Goal: Check status: Check status

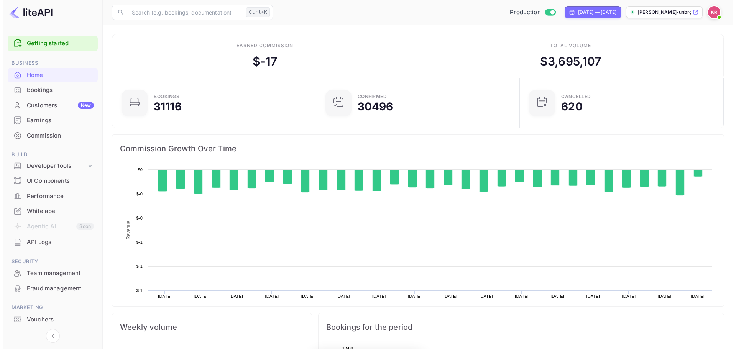
scroll to position [119, 193]
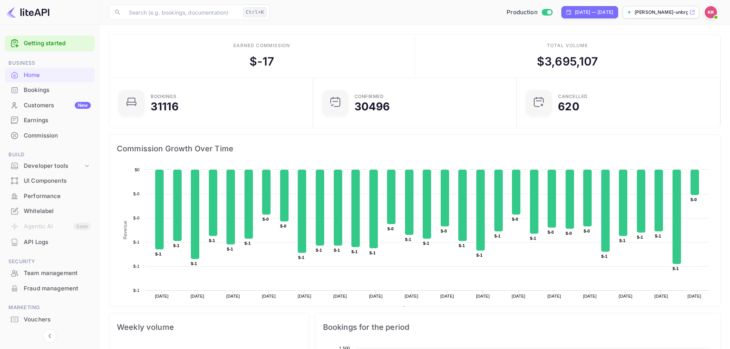
click at [51, 93] on div "Bookings" at bounding box center [57, 90] width 67 height 9
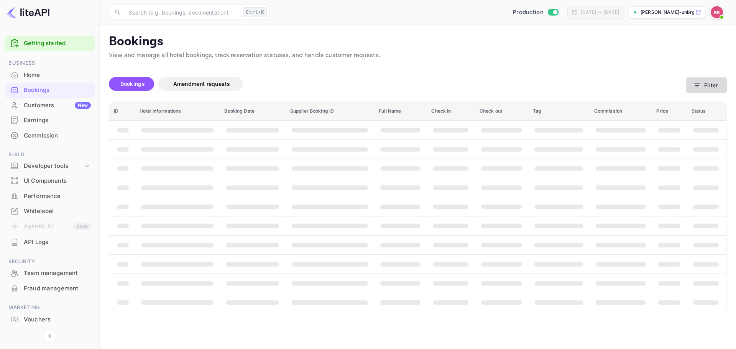
click at [694, 86] on icon "button" at bounding box center [697, 86] width 8 height 8
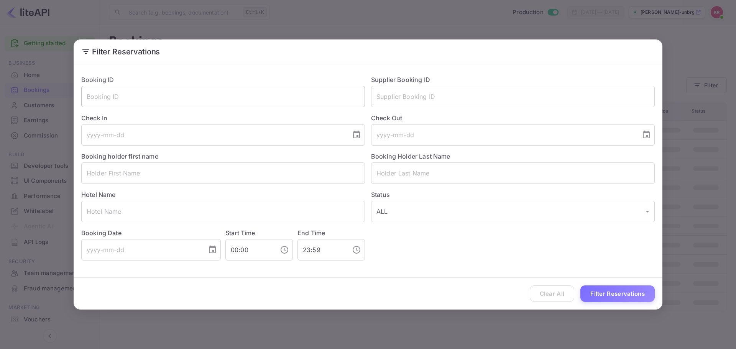
click at [295, 102] on input "text" at bounding box center [223, 96] width 284 height 21
paste input "ewFLA-sfm"
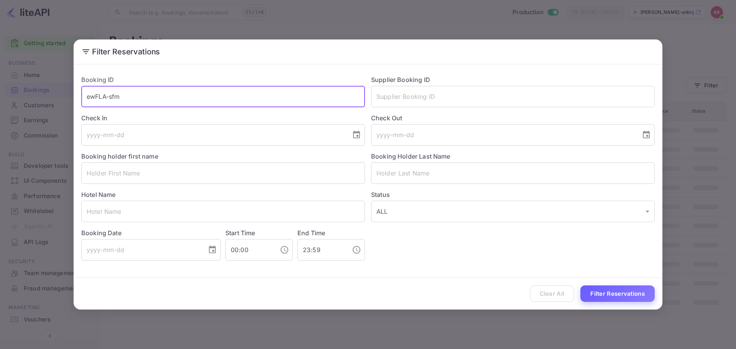
type input "ewFLA-sfm"
click at [633, 292] on button "Filter Reservations" at bounding box center [617, 293] width 74 height 16
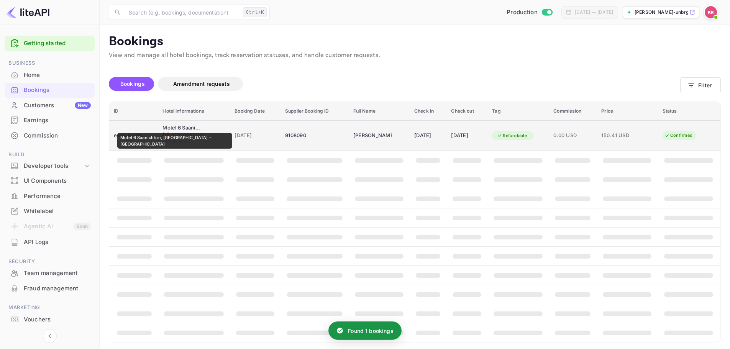
click at [162, 128] on div "Motel 6 Saanichton, [GEOGRAPHIC_DATA] - [GEOGRAPHIC_DATA]" at bounding box center [181, 128] width 38 height 8
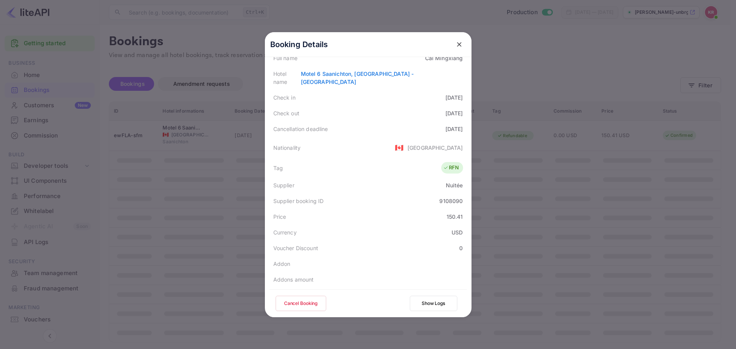
scroll to position [93, 0]
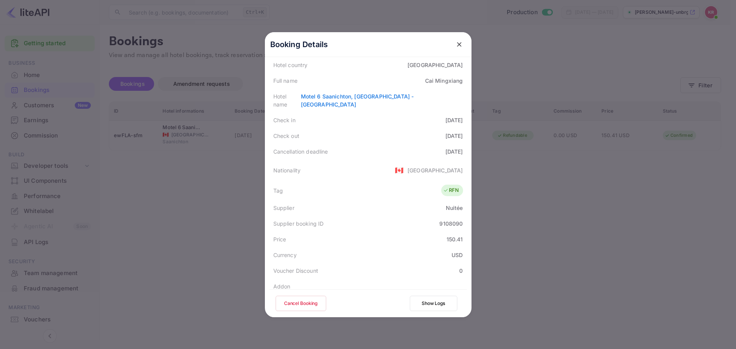
click at [455, 49] on button "close" at bounding box center [459, 45] width 14 height 14
